Goal: Task Accomplishment & Management: Use online tool/utility

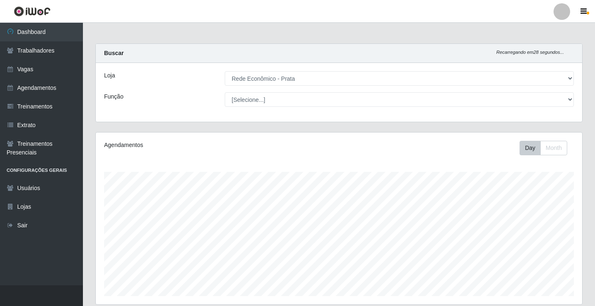
select select "192"
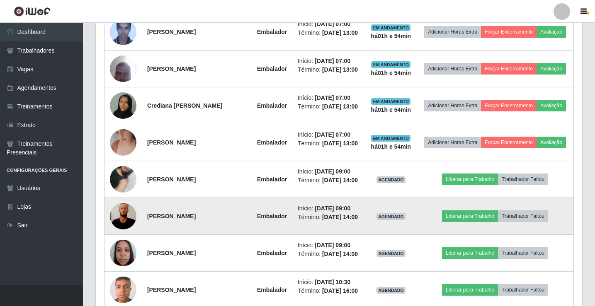
scroll to position [172, 486]
click at [460, 235] on td "Liberar para Trabalho Trabalhador Faltou" at bounding box center [495, 216] width 157 height 37
click at [458, 222] on button "Liberar para Trabalho" at bounding box center [470, 217] width 56 height 12
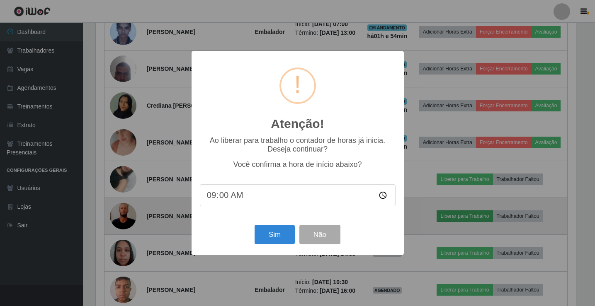
scroll to position [172, 482]
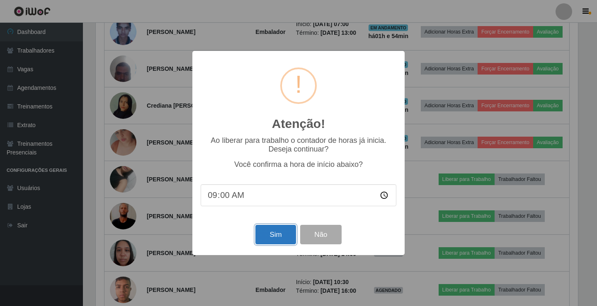
click at [263, 236] on button "Sim" at bounding box center [275, 234] width 40 height 19
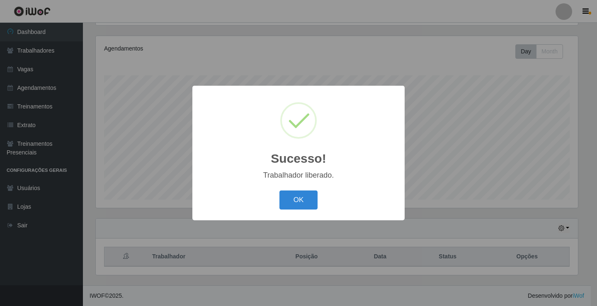
click at [280, 191] on button "OK" at bounding box center [299, 200] width 39 height 19
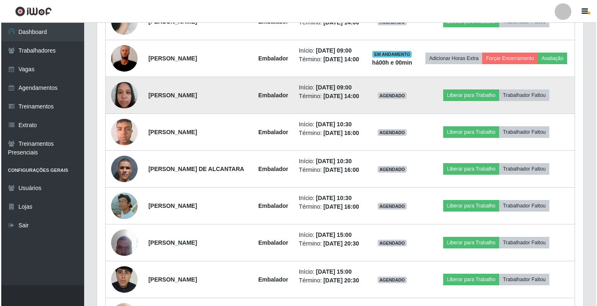
scroll to position [553, 0]
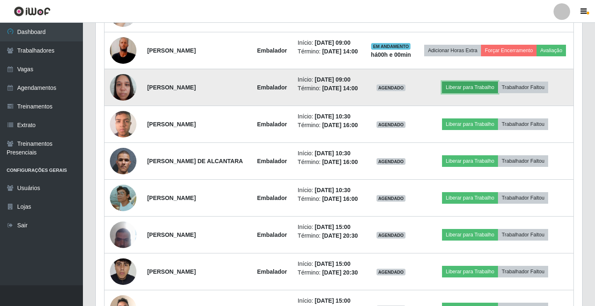
click at [457, 93] on button "Liberar para Trabalho" at bounding box center [470, 88] width 56 height 12
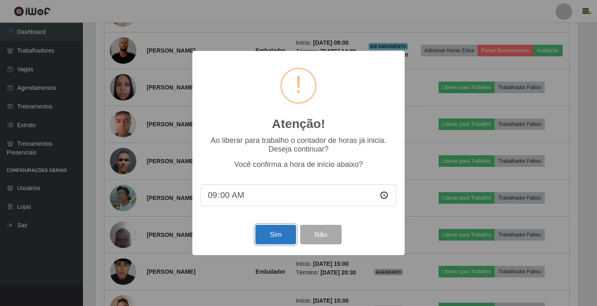
click at [279, 235] on button "Sim" at bounding box center [275, 234] width 40 height 19
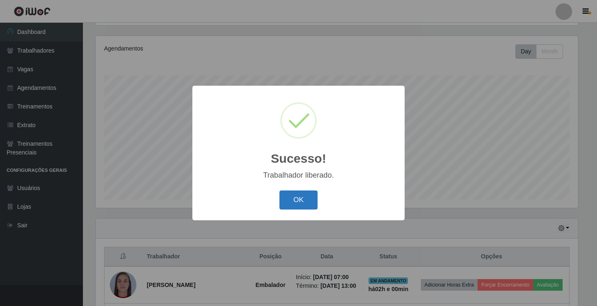
click at [296, 206] on button "OK" at bounding box center [299, 200] width 39 height 19
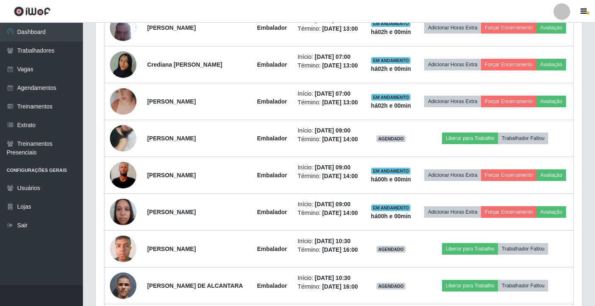
scroll to position [428, 0]
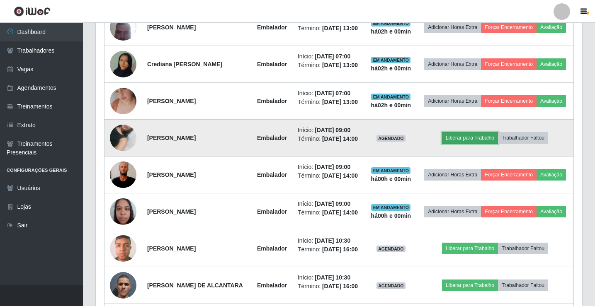
click at [468, 144] on button "Liberar para Trabalho" at bounding box center [470, 138] width 56 height 12
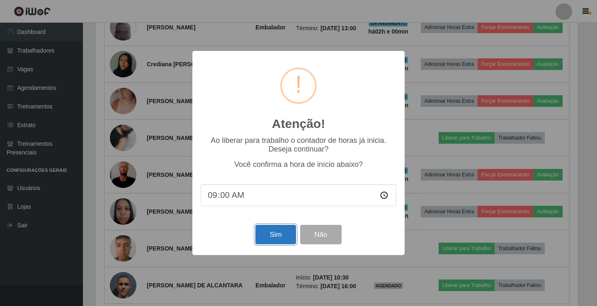
click at [277, 233] on button "Sim" at bounding box center [275, 234] width 40 height 19
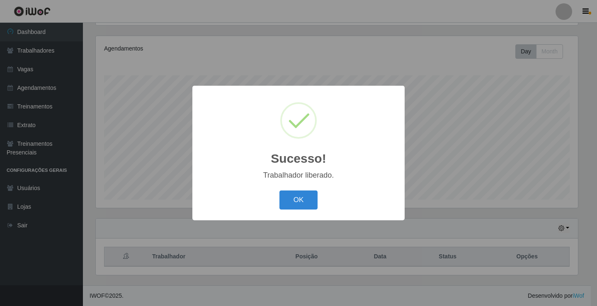
click at [280, 191] on button "OK" at bounding box center [299, 200] width 39 height 19
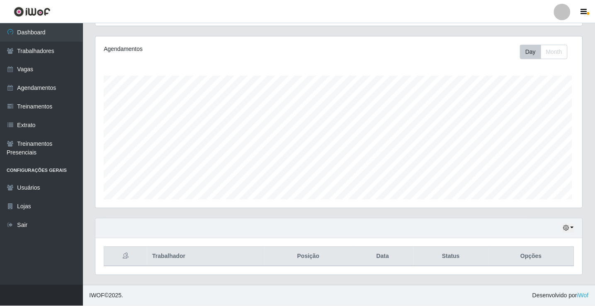
scroll to position [172, 486]
